Goal: Task Accomplishment & Management: Complete application form

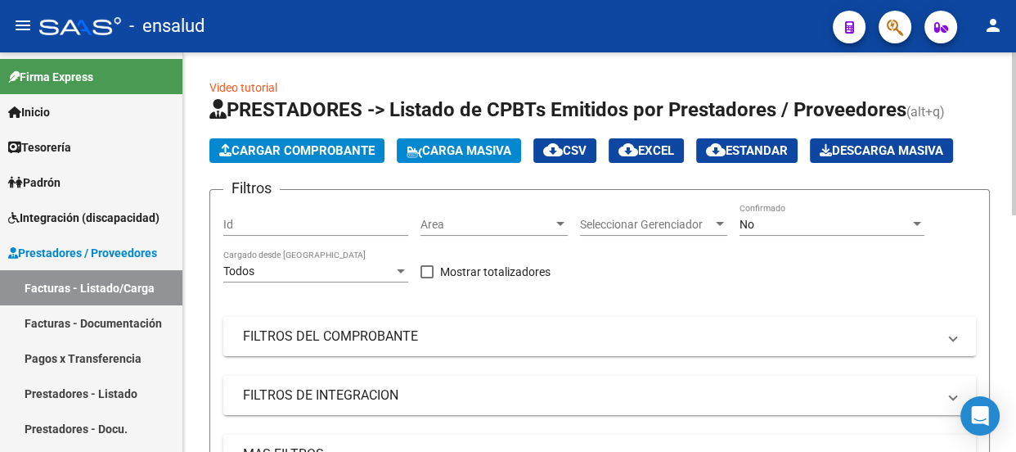
click at [335, 151] on span "Cargar Comprobante" at bounding box center [296, 150] width 155 height 15
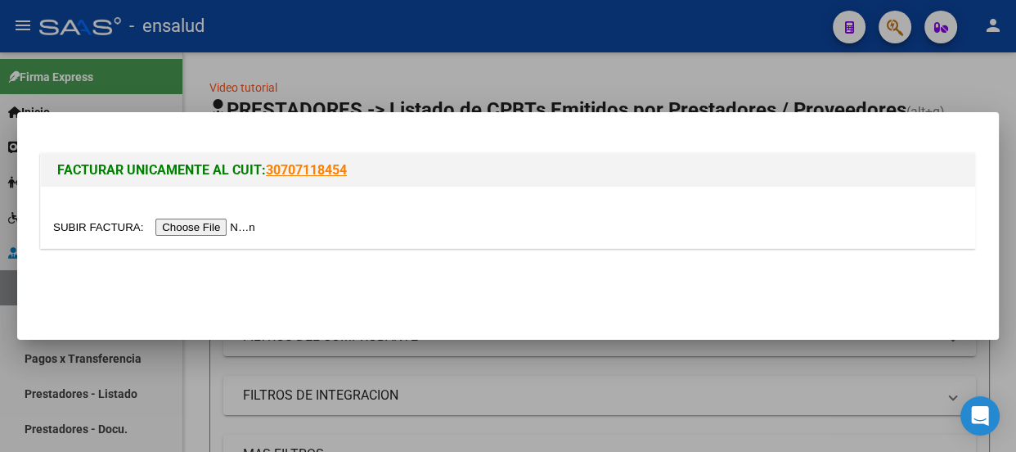
click at [225, 226] on input "file" at bounding box center [156, 226] width 207 height 17
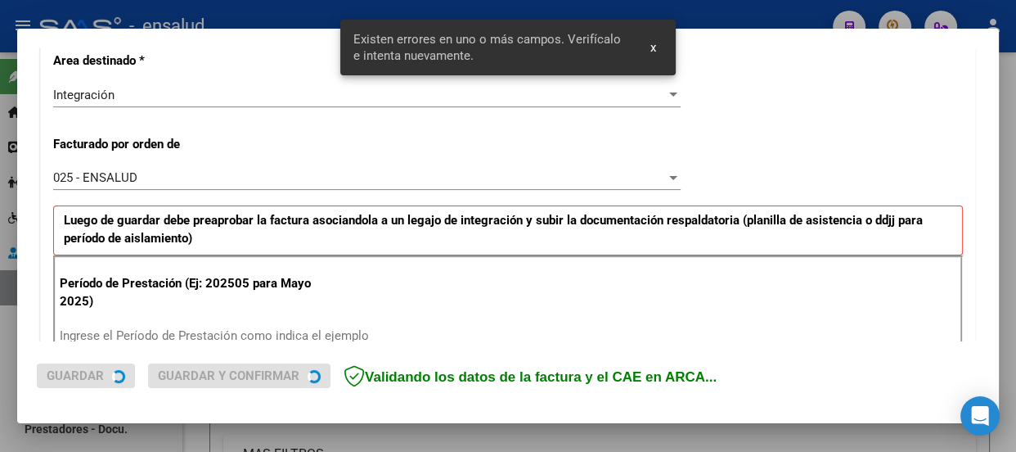
scroll to position [475, 0]
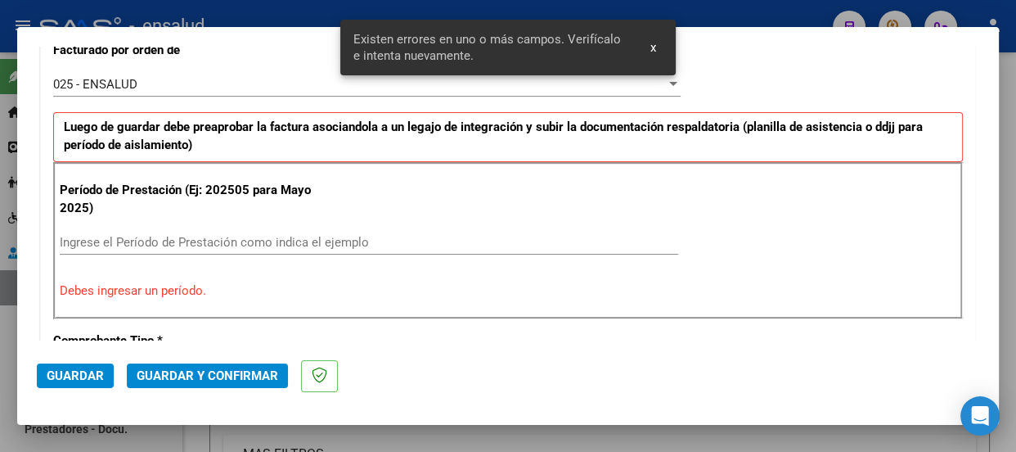
click at [99, 235] on input "Ingrese el Período de Prestación como indica el ejemplo" at bounding box center [369, 242] width 619 height 15
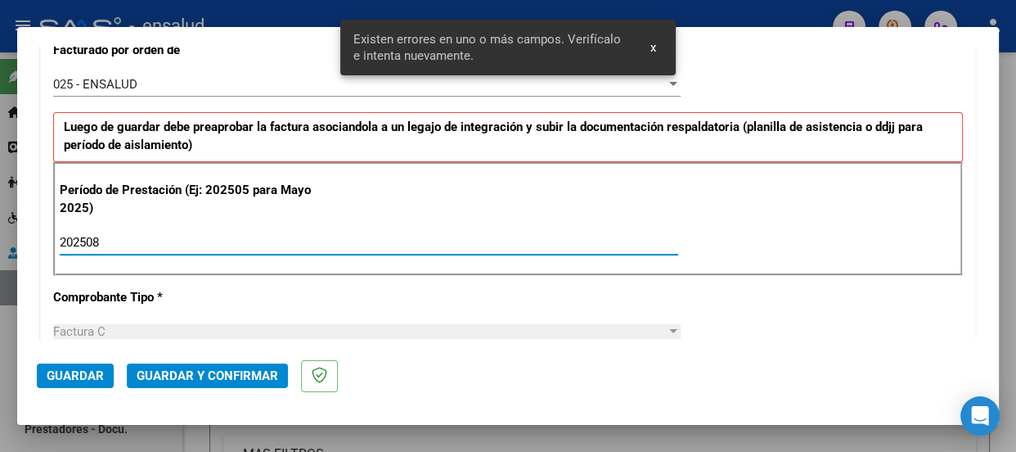
type input "202508"
click at [67, 376] on span "Guardar" at bounding box center [75, 375] width 57 height 15
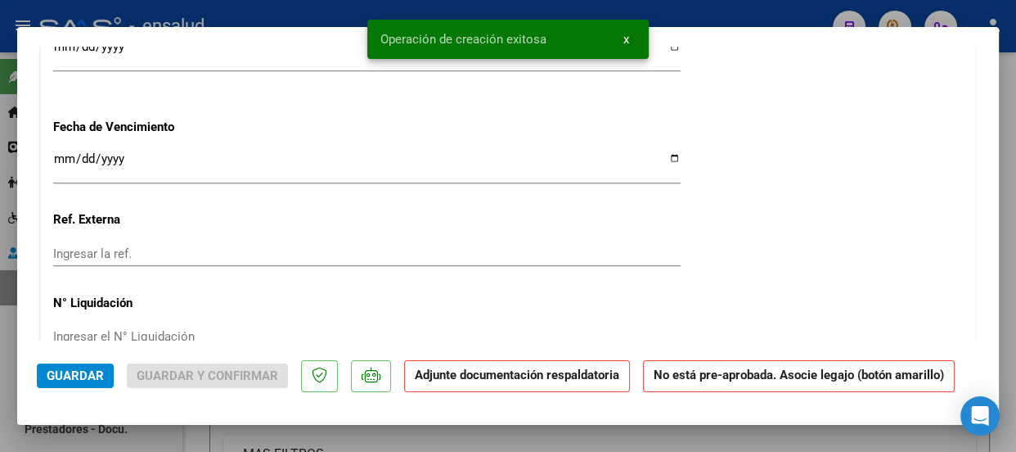
scroll to position [1636, 0]
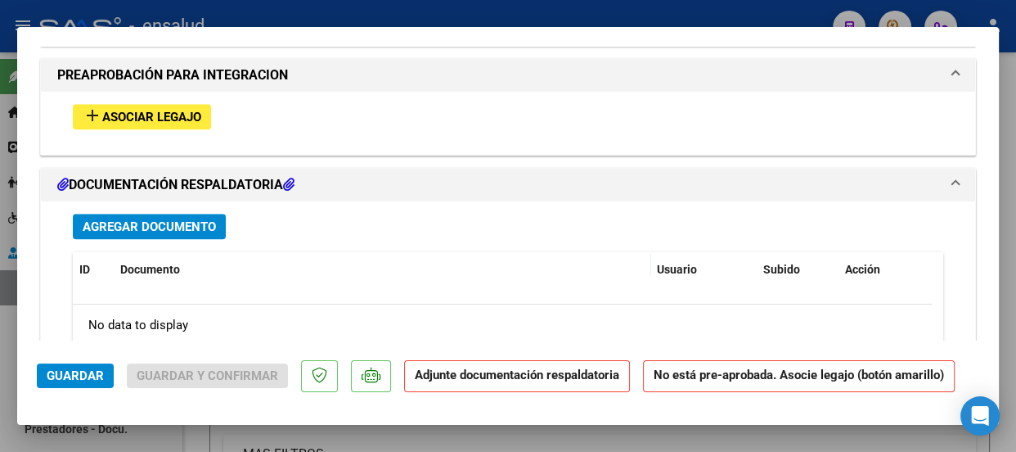
click at [146, 116] on span "Asociar Legajo" at bounding box center [151, 117] width 99 height 15
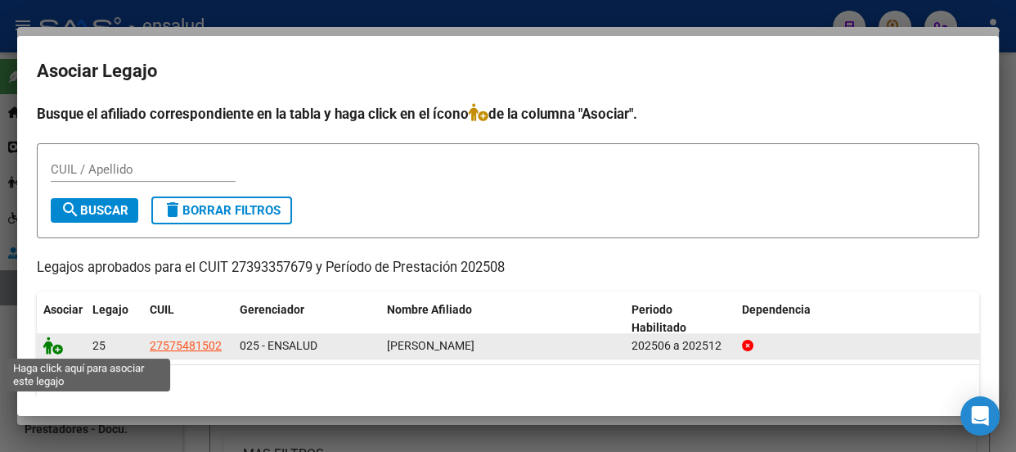
click at [56, 351] on icon at bounding box center [53, 345] width 20 height 18
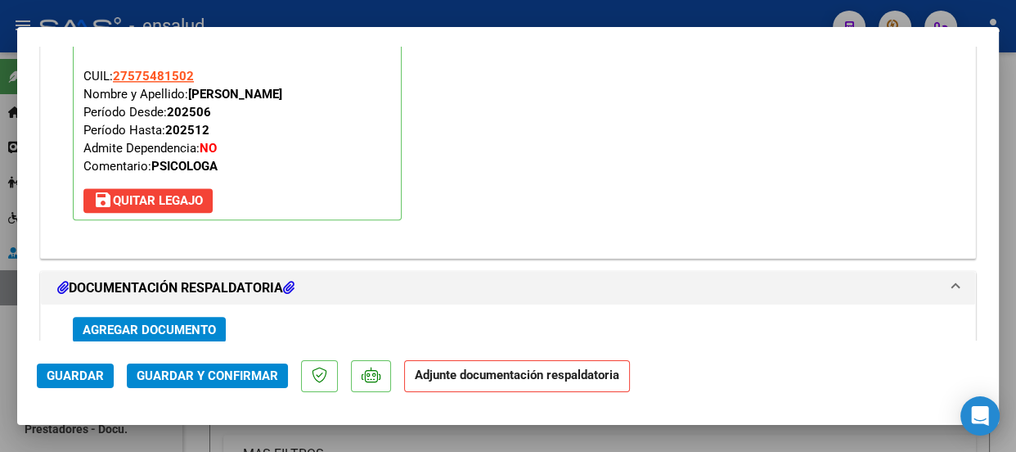
scroll to position [1902, 0]
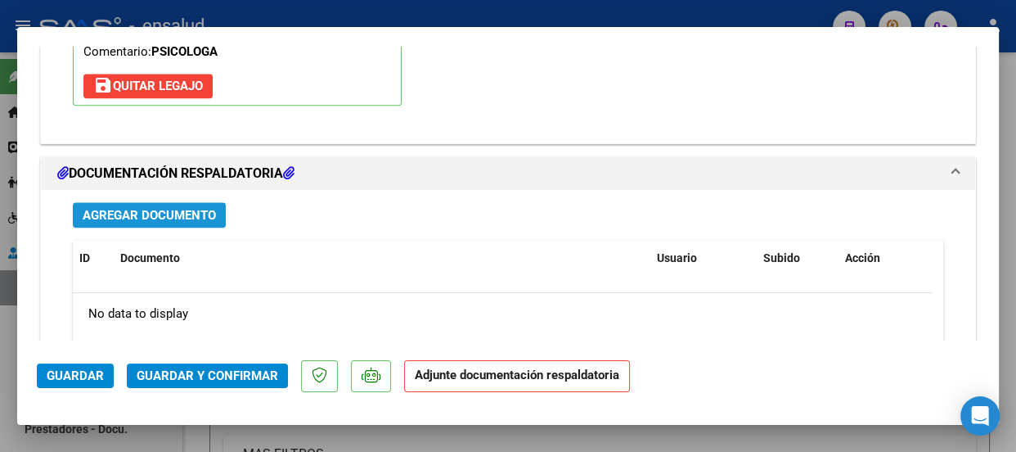
click at [187, 214] on span "Agregar Documento" at bounding box center [149, 215] width 133 height 15
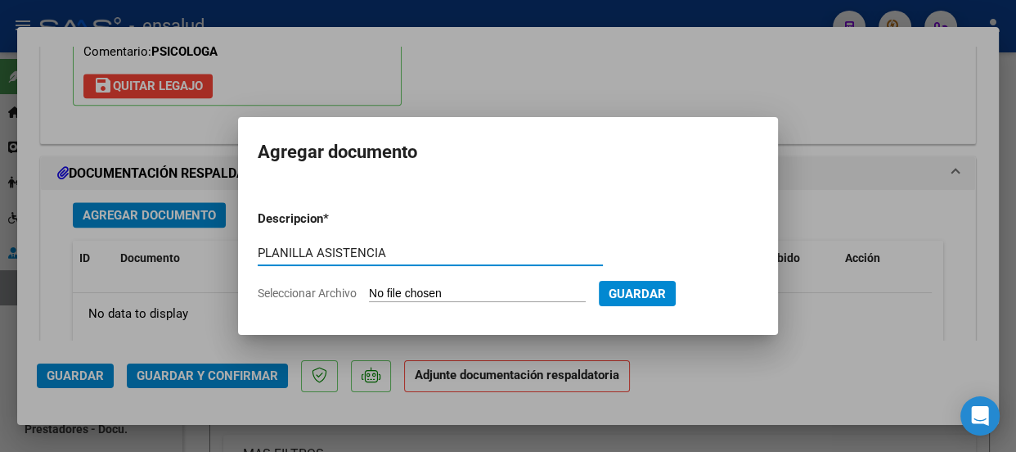
type input "PLANILLA ASISTENCIA"
click at [460, 290] on input "Seleccionar Archivo" at bounding box center [477, 294] width 217 height 16
type input "C:\fakepath\MINA HELENA_202508_90_N_ALMAZAN MARIA_2-554-PA.pdf"
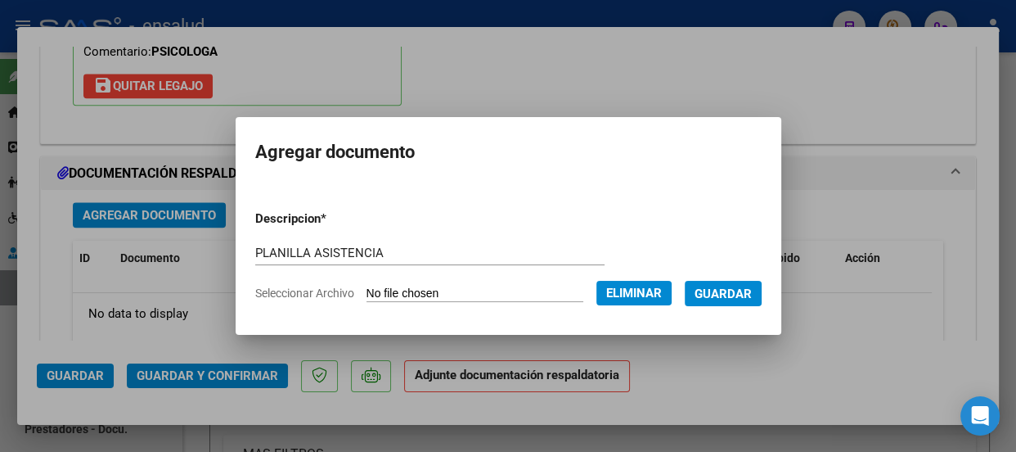
click at [743, 295] on span "Guardar" at bounding box center [723, 293] width 57 height 15
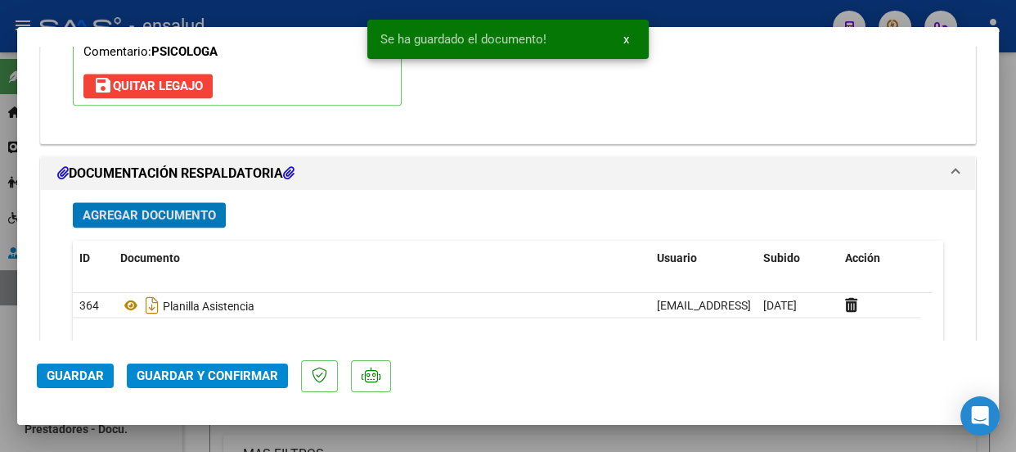
click at [201, 376] on span "Guardar y Confirmar" at bounding box center [208, 375] width 142 height 15
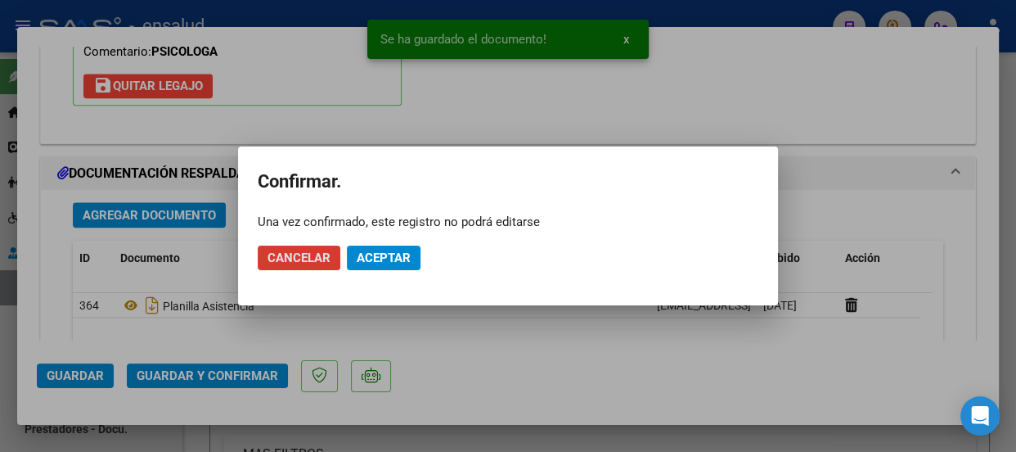
click at [389, 250] on span "Aceptar" at bounding box center [384, 257] width 54 height 15
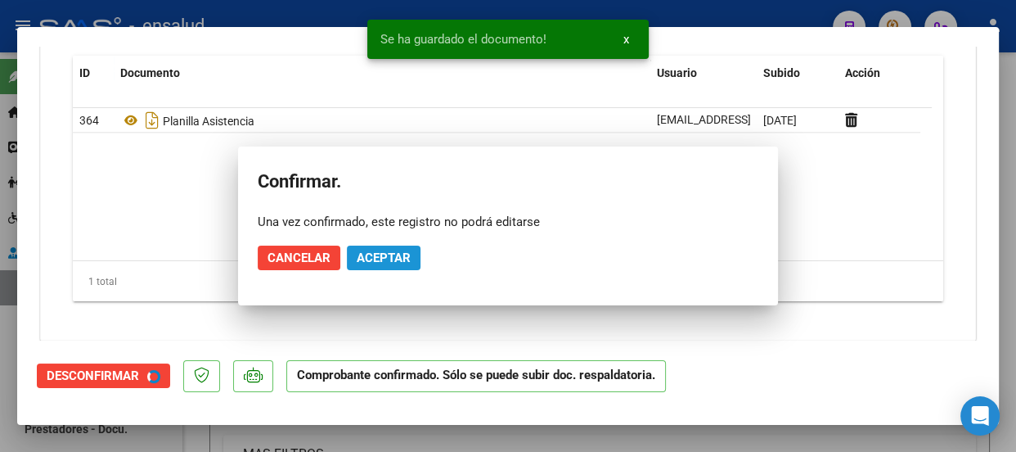
scroll to position [1754, 0]
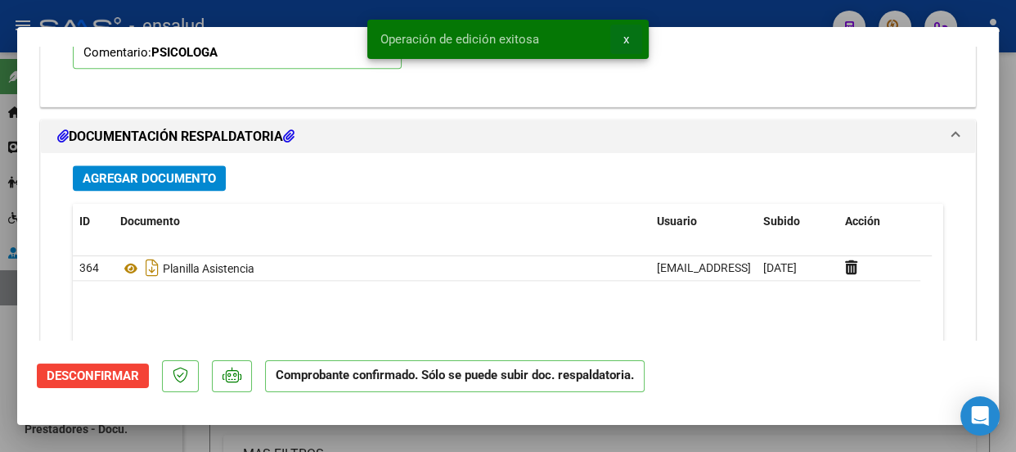
click at [623, 38] on span "x" at bounding box center [626, 39] width 6 height 15
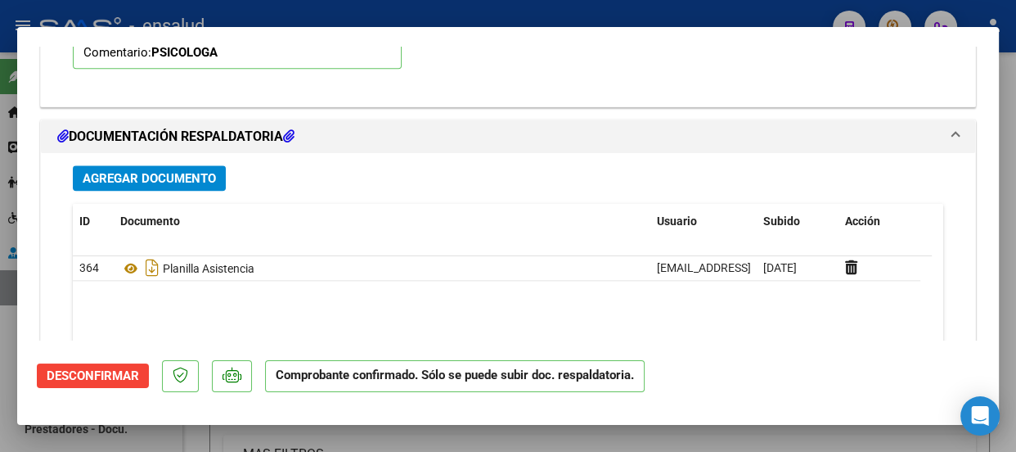
click at [519, 6] on div at bounding box center [508, 226] width 1016 height 452
type input "$ 0,00"
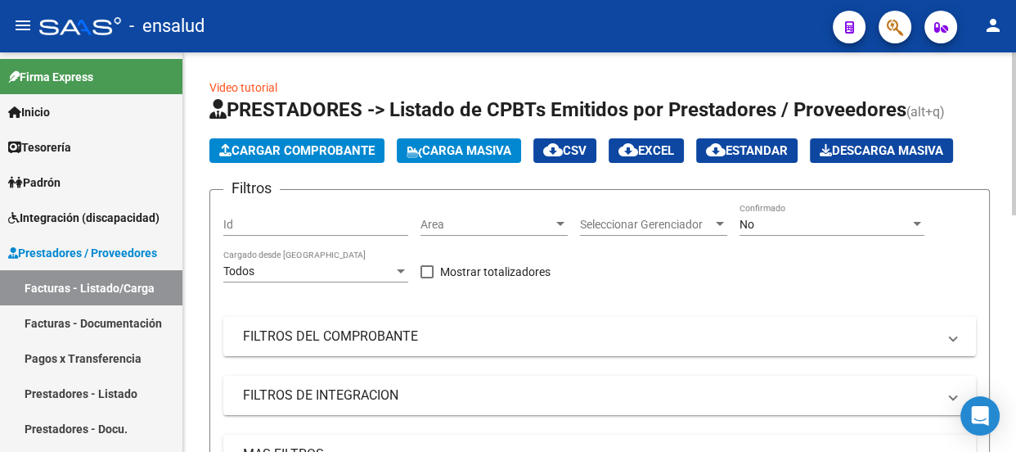
click at [302, 153] on span "Cargar Comprobante" at bounding box center [296, 150] width 155 height 15
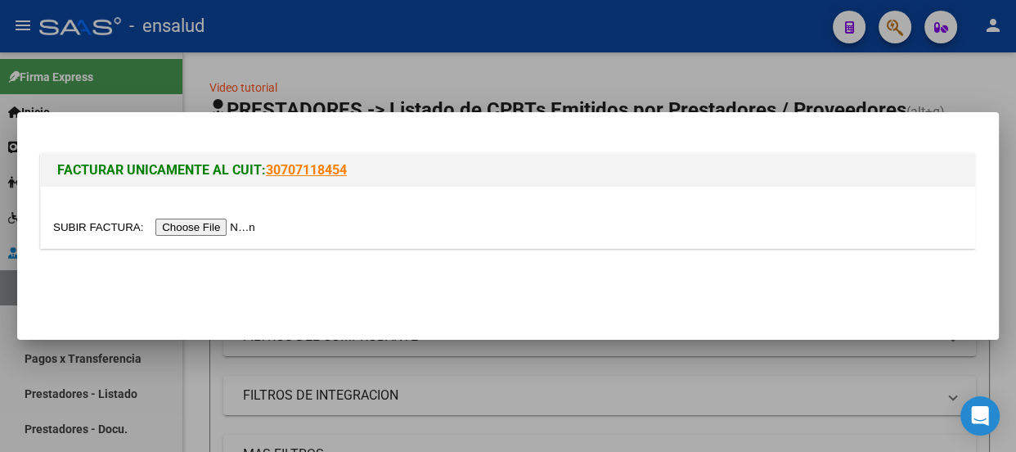
click at [231, 232] on input "file" at bounding box center [156, 226] width 207 height 17
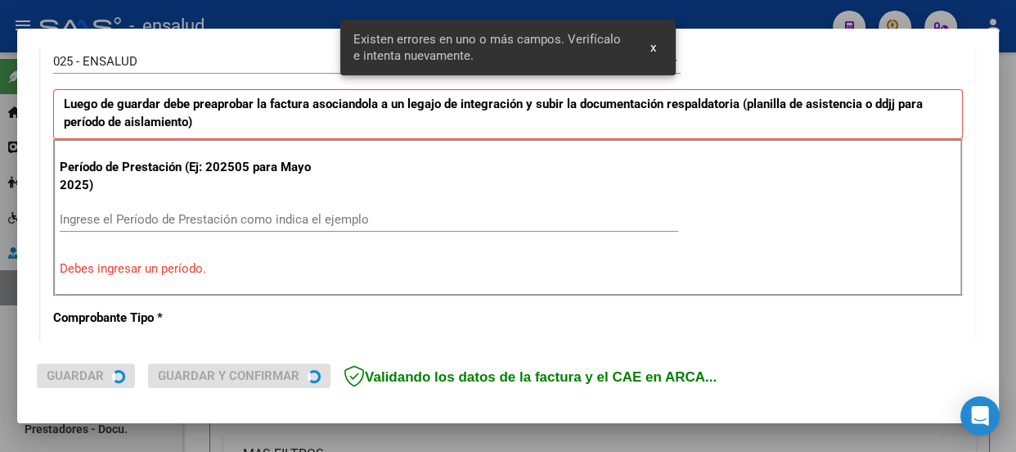
scroll to position [505, 0]
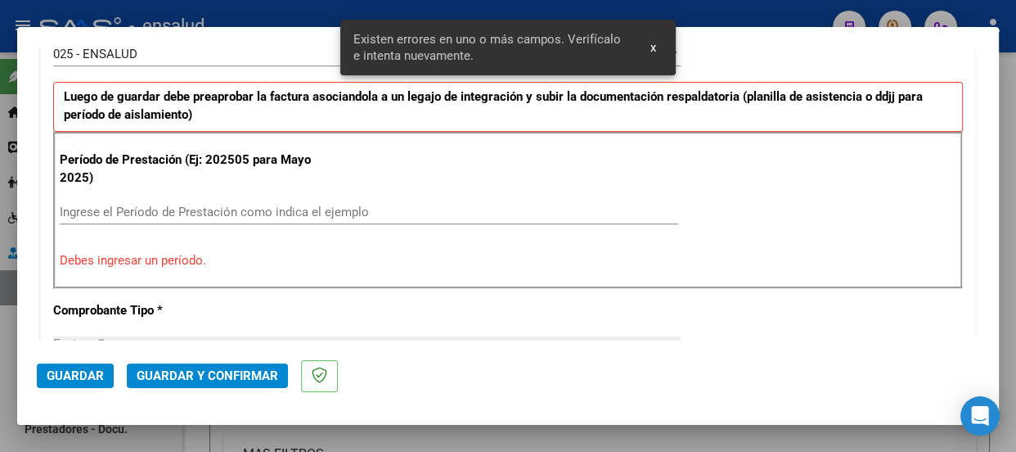
click at [88, 200] on div "Ingrese el Período de Prestación como indica el ejemplo" at bounding box center [369, 212] width 619 height 25
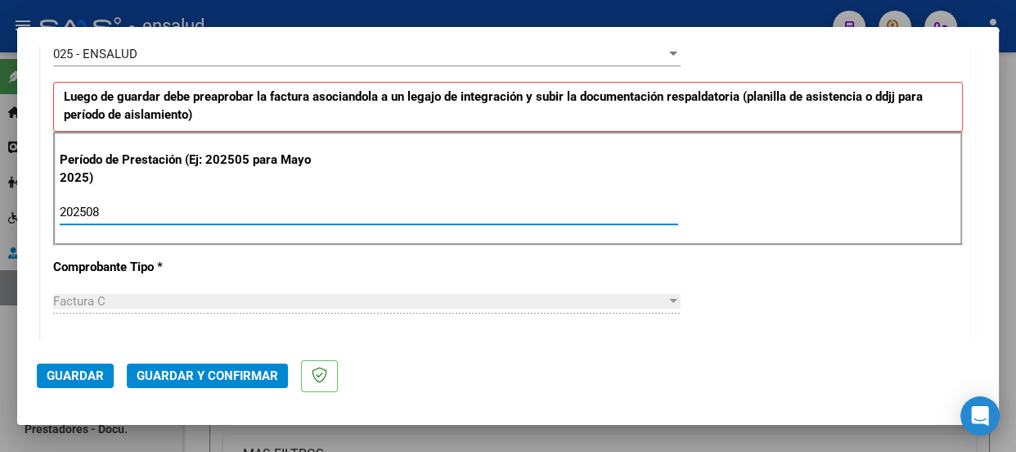
type input "202508"
click at [74, 372] on span "Guardar" at bounding box center [75, 375] width 57 height 15
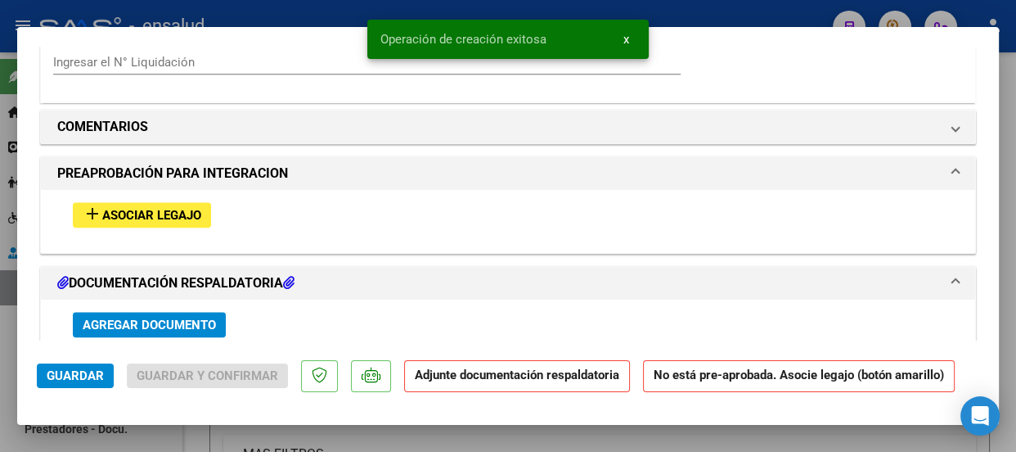
scroll to position [1562, 0]
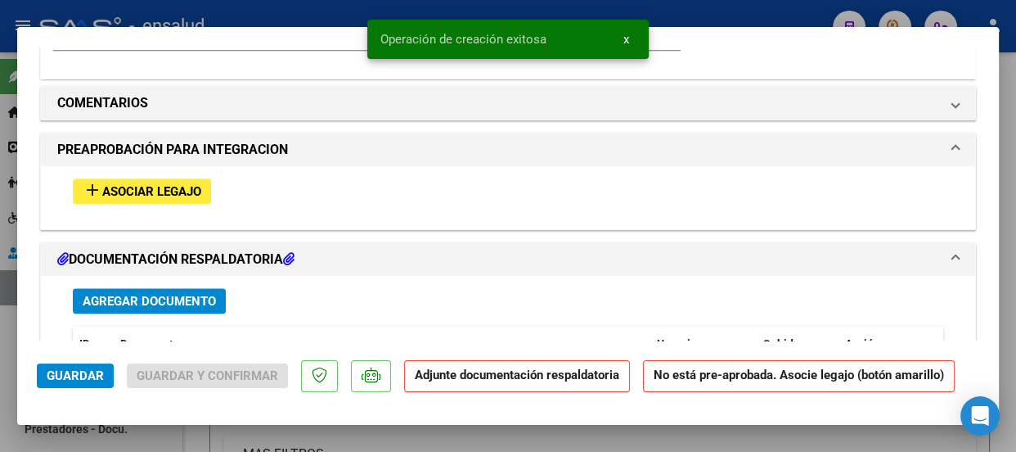
click at [153, 190] on span "Asociar Legajo" at bounding box center [151, 191] width 99 height 15
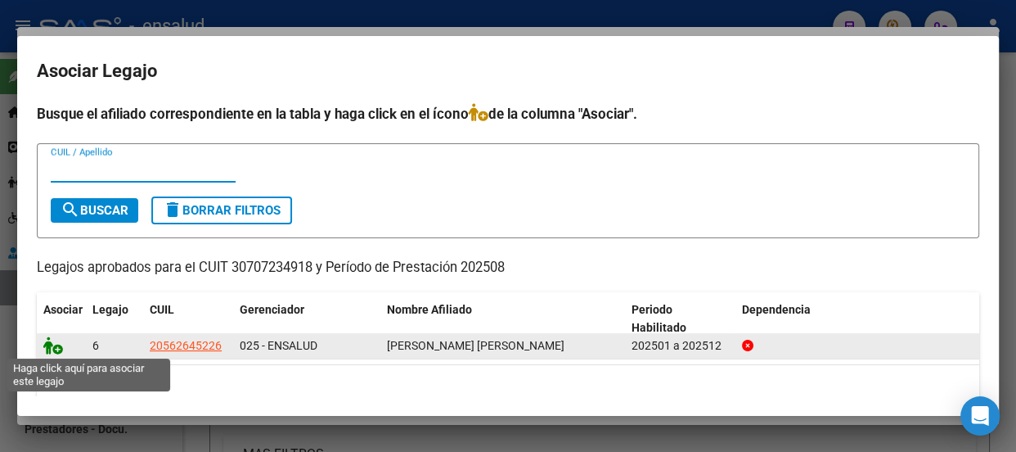
click at [57, 349] on icon at bounding box center [53, 345] width 20 height 18
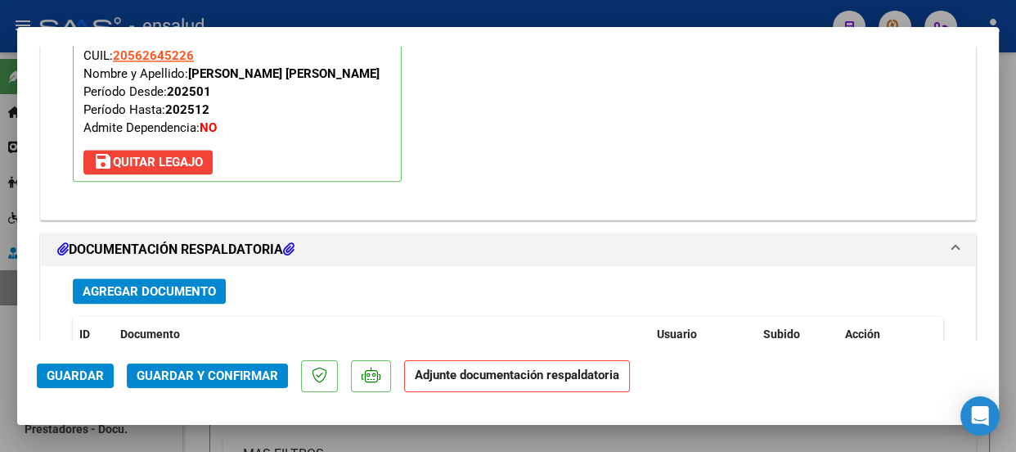
scroll to position [1828, 0]
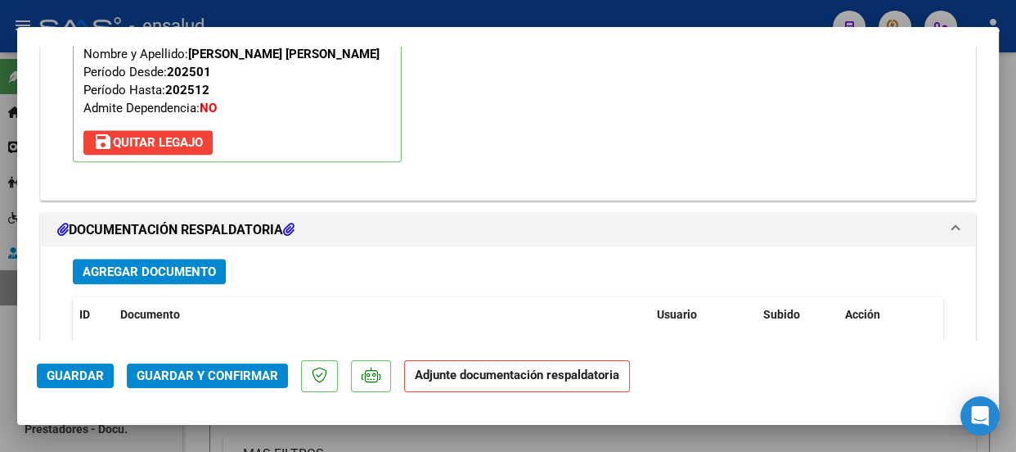
click at [134, 268] on span "Agregar Documento" at bounding box center [149, 271] width 133 height 15
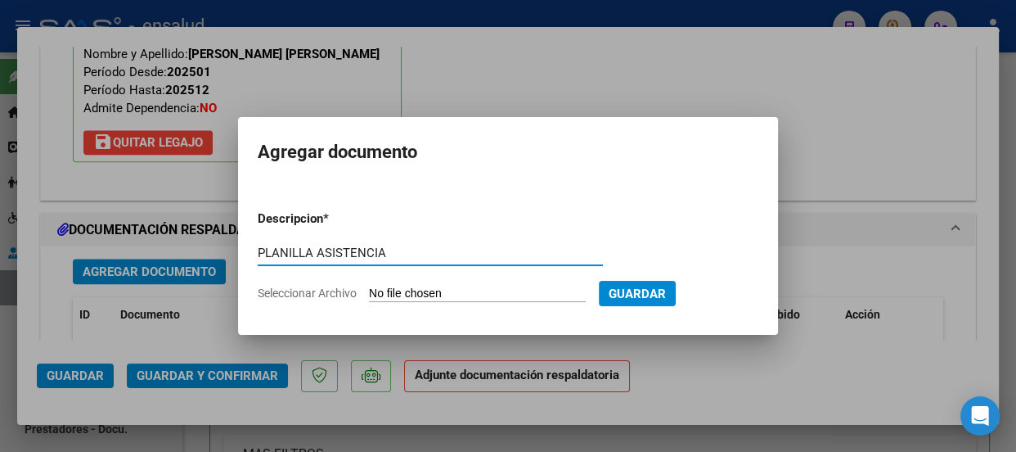
type input "PLANILLA ASISTENCIA"
click at [445, 295] on input "Seleccionar Archivo" at bounding box center [477, 294] width 217 height 16
type input "C:\fakepath\[PERSON_NAME] AIRAM_202508_28_N_COLEGIO DIANOIA_3-25595-PA.pdf"
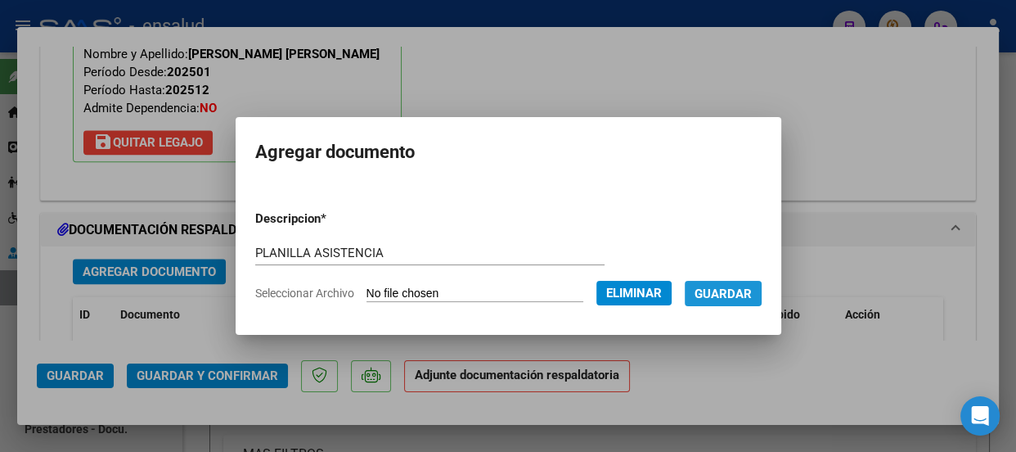
click at [747, 291] on span "Guardar" at bounding box center [723, 293] width 57 height 15
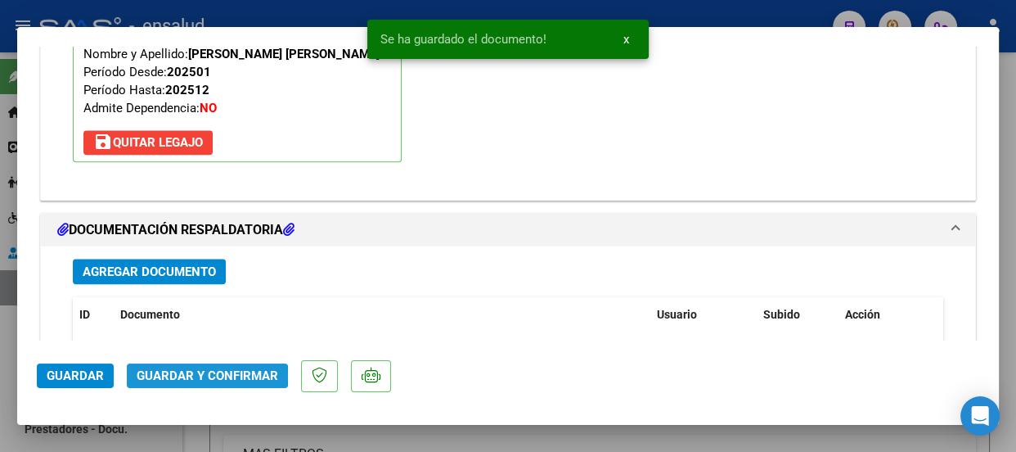
click at [190, 375] on span "Guardar y Confirmar" at bounding box center [208, 375] width 142 height 15
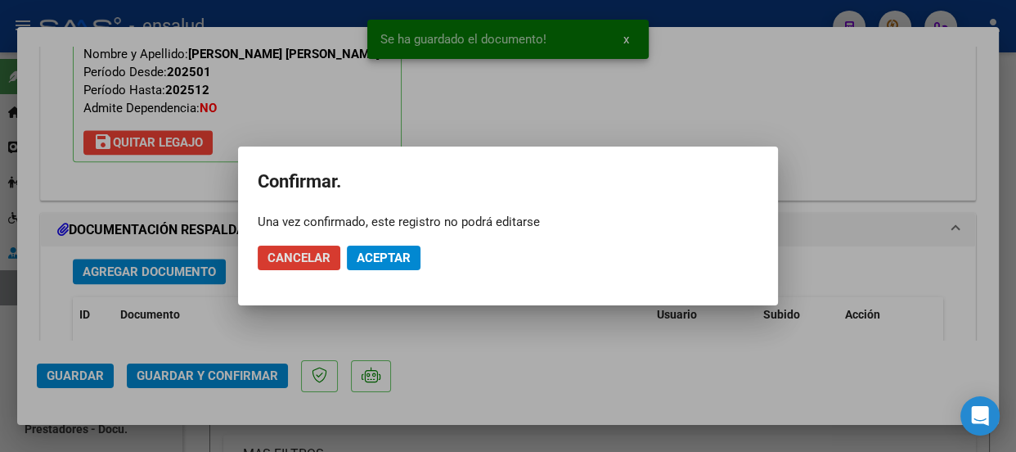
click at [384, 248] on button "Aceptar" at bounding box center [384, 257] width 74 height 25
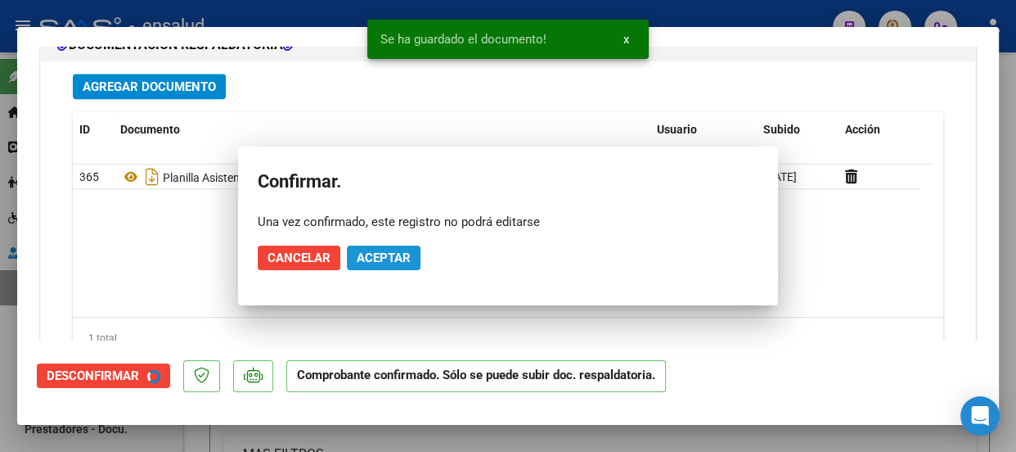
scroll to position [1681, 0]
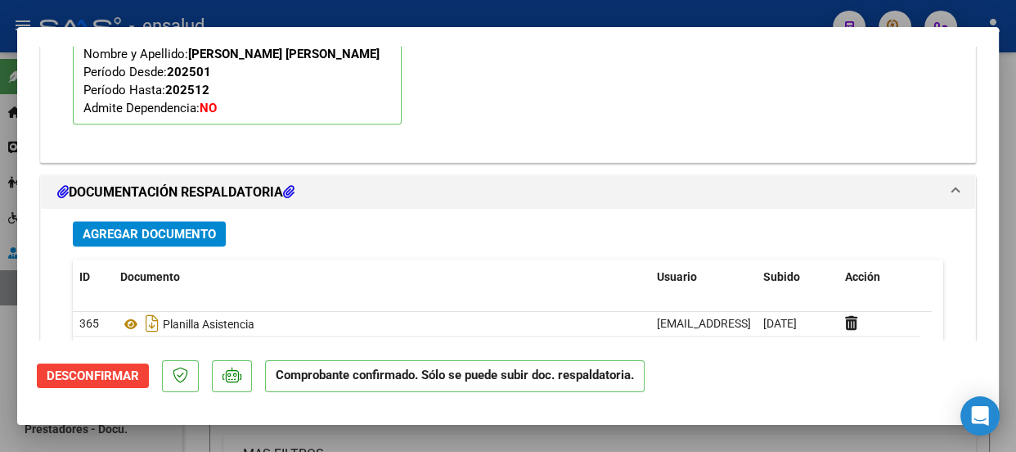
click at [455, 12] on div at bounding box center [508, 226] width 1016 height 452
type input "$ 0,00"
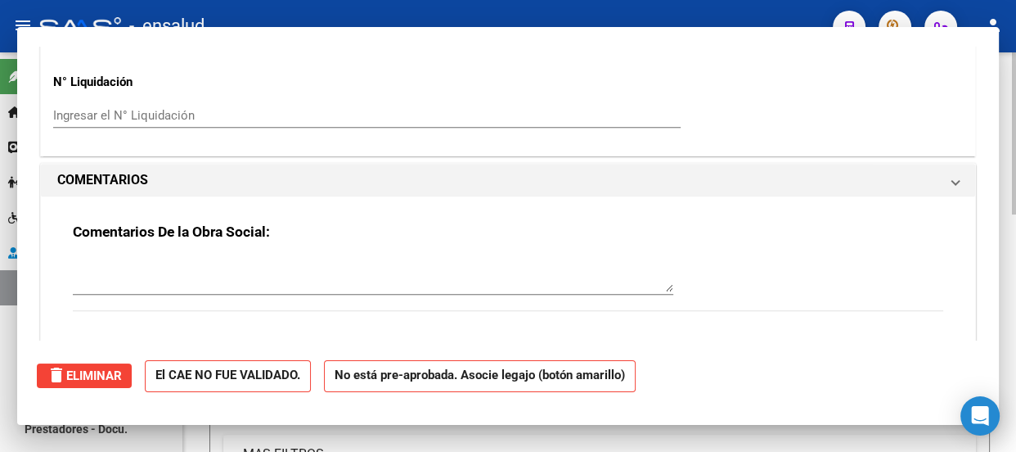
scroll to position [0, 0]
